Goal: Task Accomplishment & Management: Manage account settings

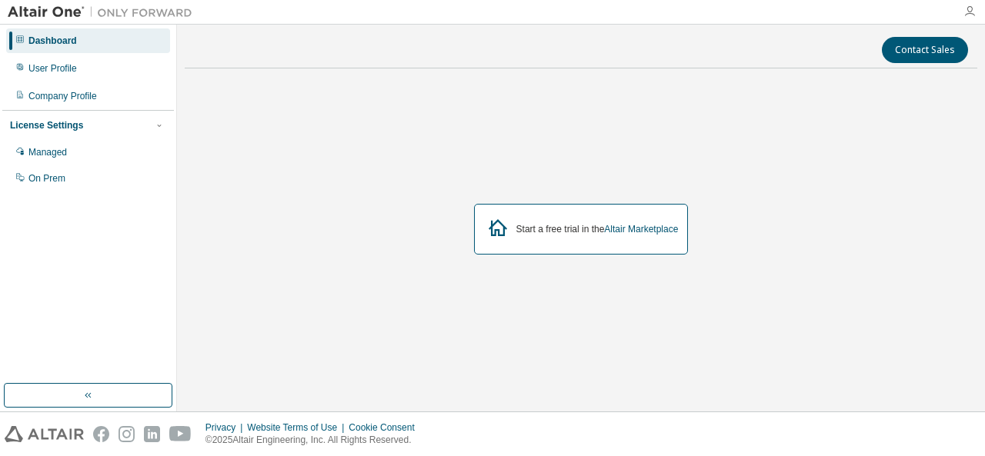
click at [972, 6] on icon "button" at bounding box center [969, 11] width 12 height 12
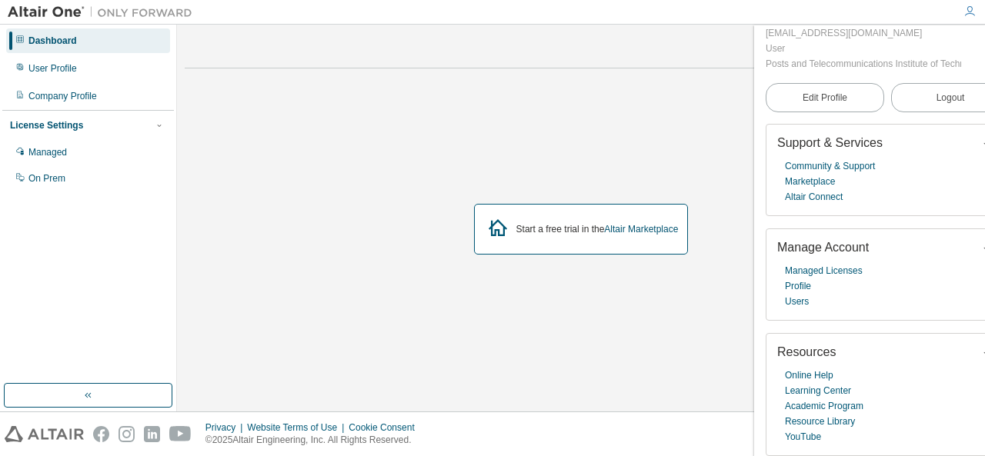
scroll to position [88, 0]
click at [55, 58] on div "User Profile" at bounding box center [88, 68] width 164 height 25
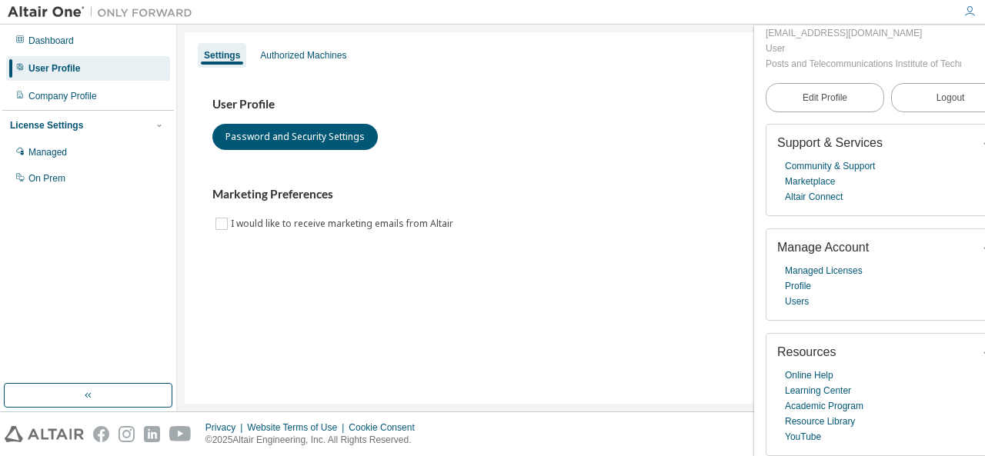
click at [464, 145] on div "User Profile Password and Security Settings" at bounding box center [580, 123] width 737 height 53
click at [323, 49] on div "Authorized Machines" at bounding box center [303, 55] width 86 height 12
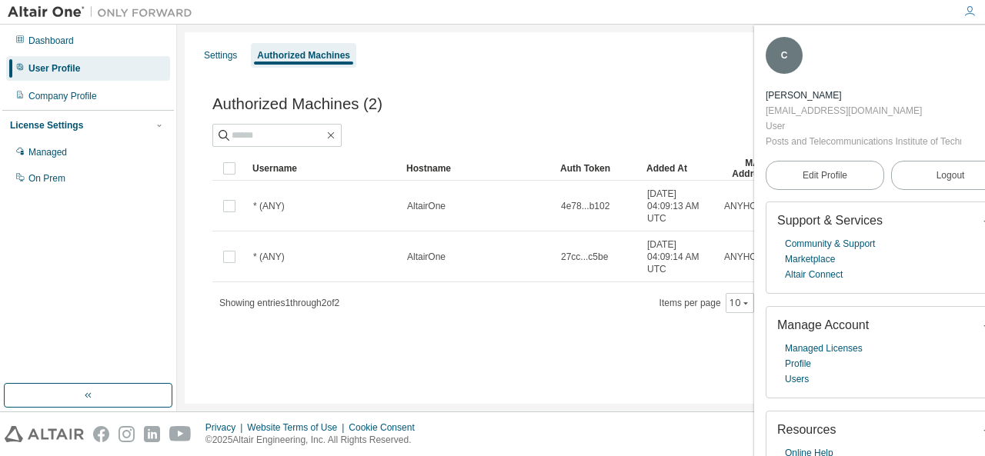
click at [969, 9] on icon "button" at bounding box center [969, 11] width 12 height 12
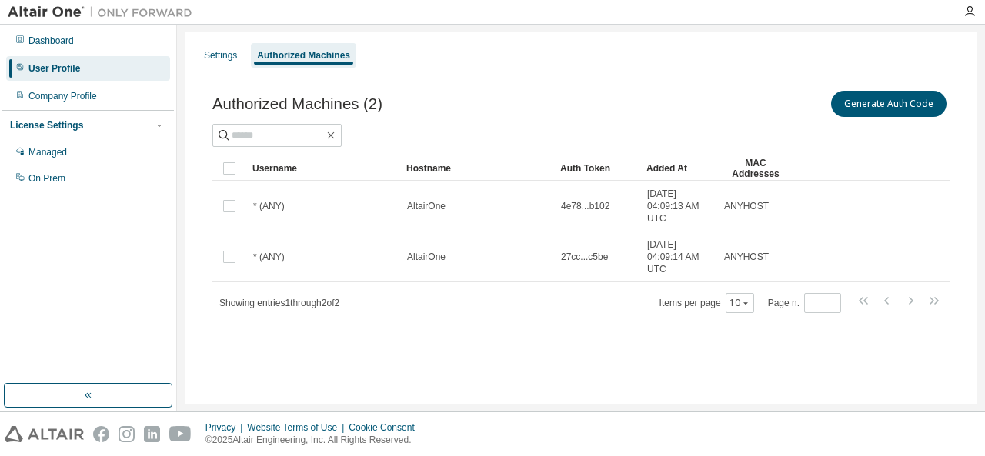
click at [205, 152] on div "Authorized Machines (2) Generate Auth Code Clear Load Save Save As Field Operat…" at bounding box center [581, 211] width 774 height 285
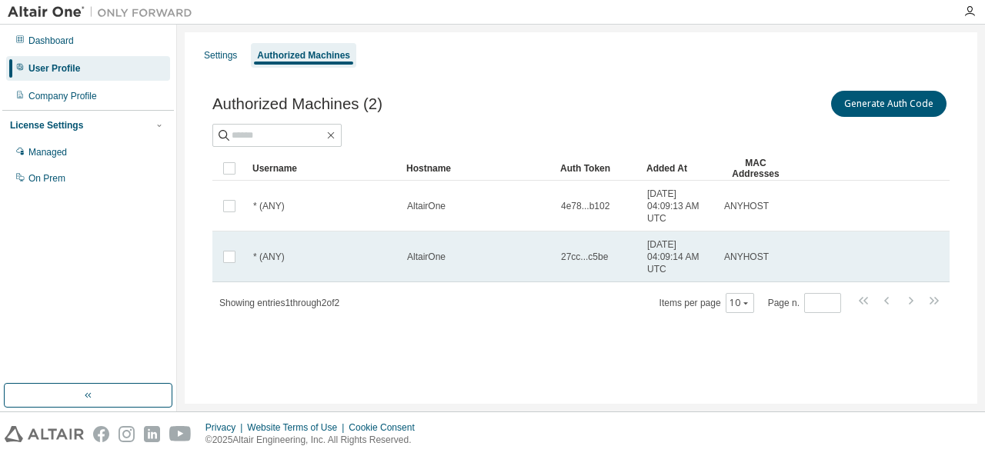
click at [510, 253] on div "AltairOne" at bounding box center [477, 257] width 140 height 12
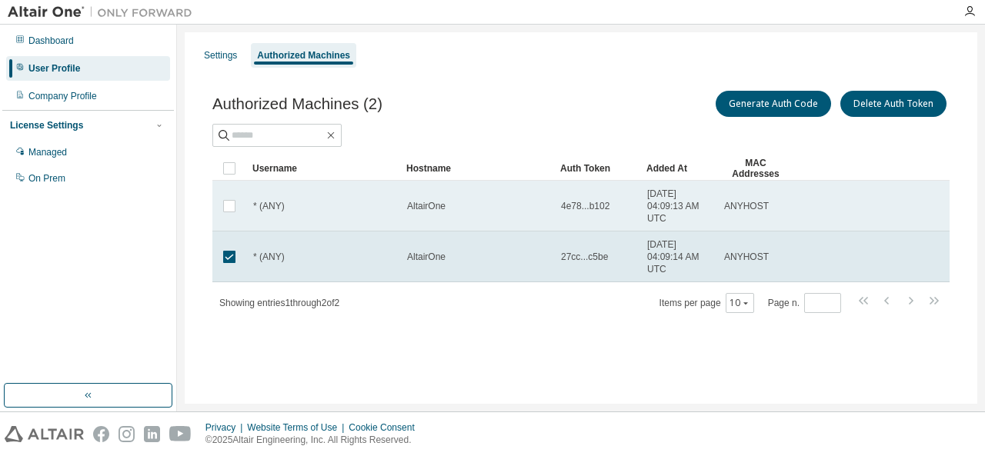
click at [479, 218] on td "AltairOne" at bounding box center [477, 206] width 154 height 51
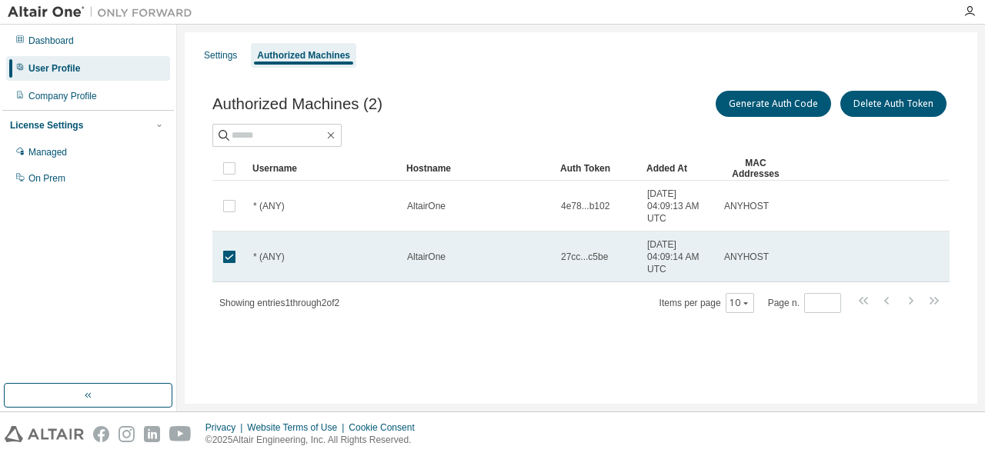
click at [218, 264] on td at bounding box center [229, 257] width 34 height 51
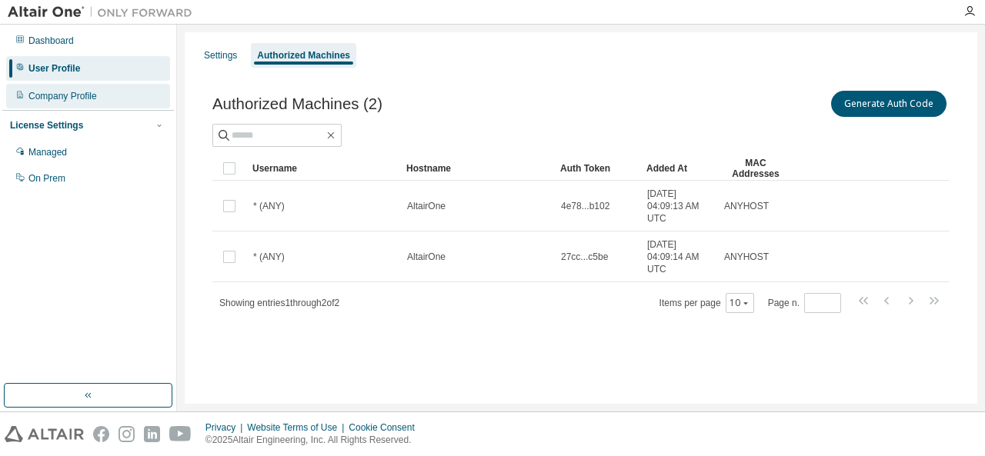
click at [57, 105] on div "Company Profile" at bounding box center [88, 96] width 164 height 25
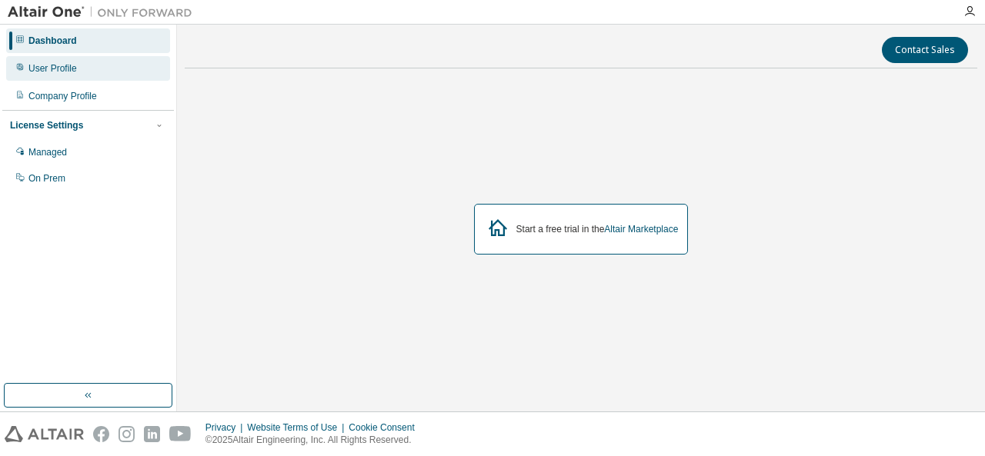
click at [90, 78] on div "User Profile" at bounding box center [88, 68] width 164 height 25
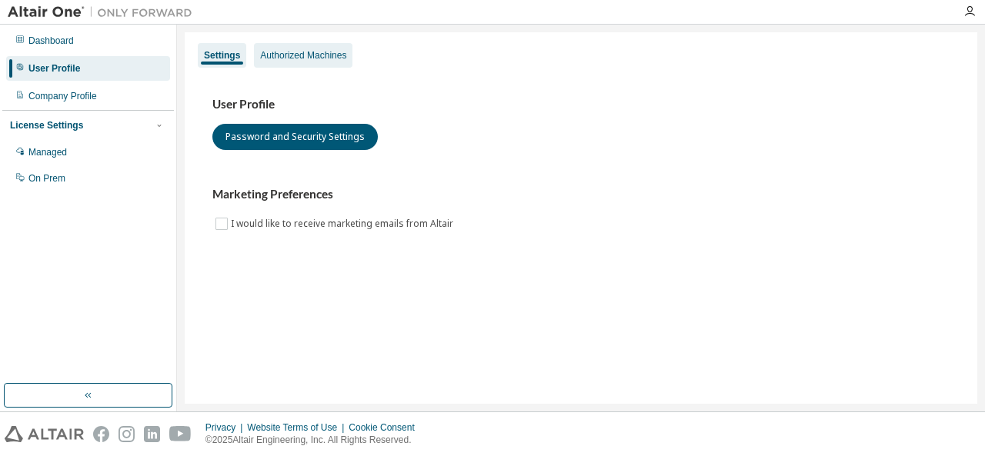
click at [295, 55] on div "Authorized Machines" at bounding box center [303, 55] width 86 height 12
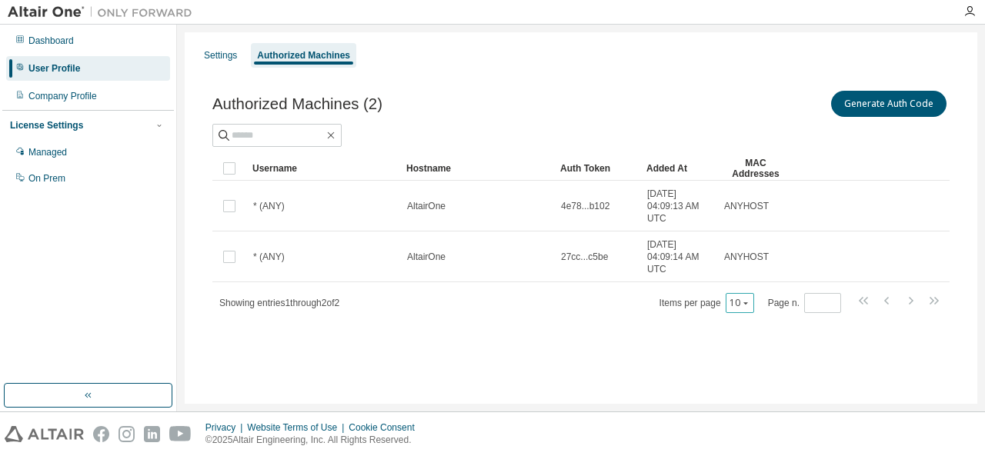
click at [750, 300] on icon "button" at bounding box center [745, 303] width 9 height 9
click at [749, 335] on div "20" at bounding box center [789, 342] width 123 height 18
click at [746, 305] on icon "button" at bounding box center [745, 303] width 9 height 9
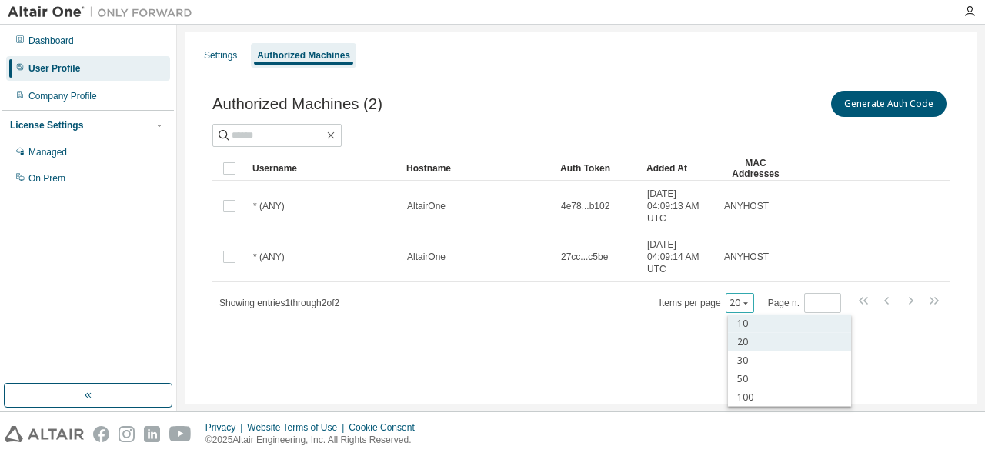
click at [751, 327] on div "10" at bounding box center [789, 324] width 123 height 18
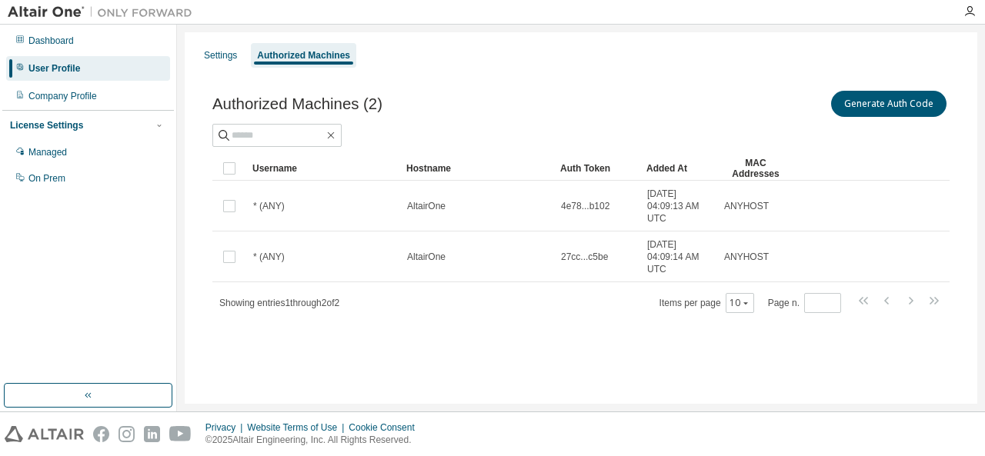
click at [337, 307] on span "Showing entries 1 through 2 of 2" at bounding box center [279, 303] width 120 height 11
click at [871, 106] on button "Generate Auth Code" at bounding box center [888, 104] width 115 height 26
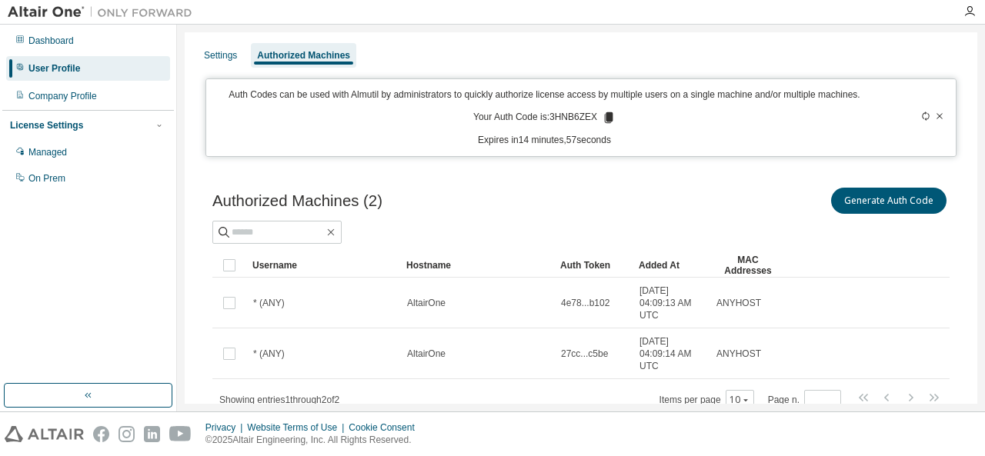
click at [605, 119] on icon at bounding box center [609, 117] width 8 height 11
